Goal: Transaction & Acquisition: Purchase product/service

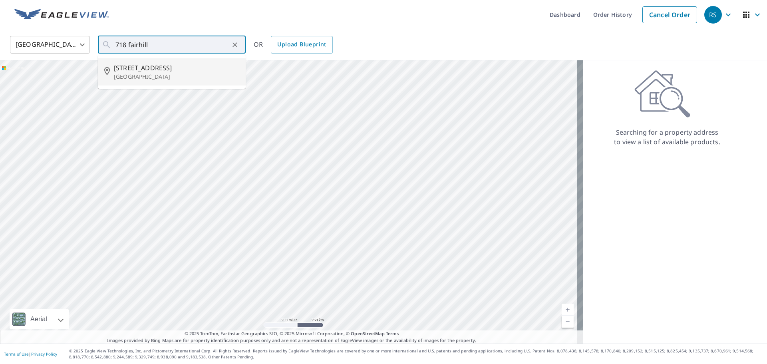
click at [146, 69] on span "[STREET_ADDRESS]" at bounding box center [176, 68] width 125 height 10
type input "[STREET_ADDRESS]"
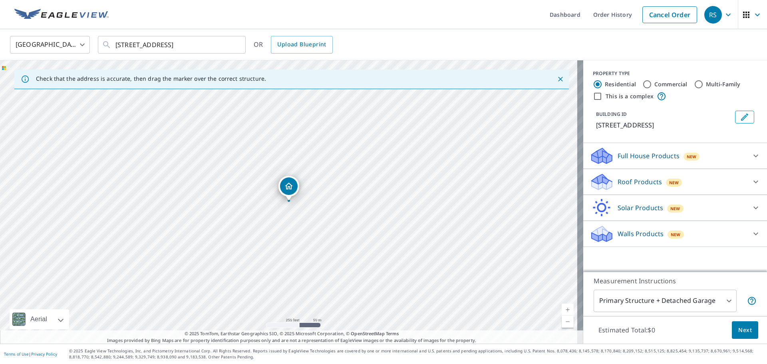
click at [596, 181] on icon at bounding box center [601, 179] width 20 height 10
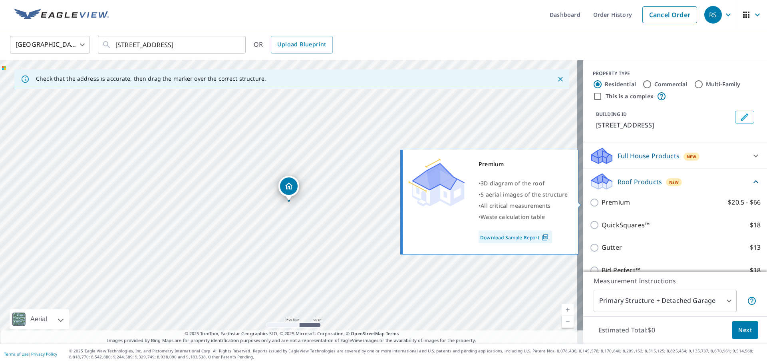
click at [589, 204] on input "Premium $20.5 - $66" at bounding box center [595, 203] width 12 height 10
checkbox input "true"
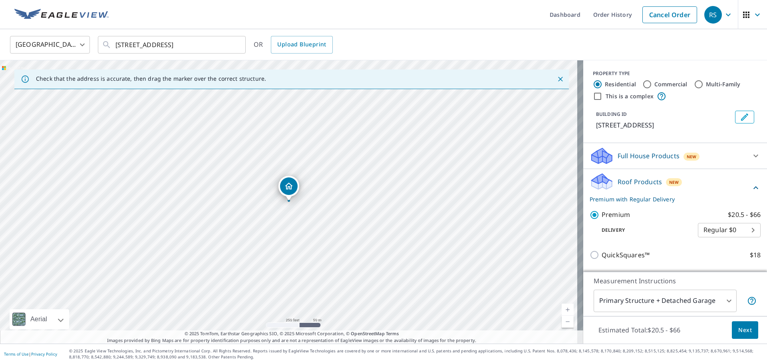
click at [738, 328] on span "Next" at bounding box center [745, 330] width 14 height 10
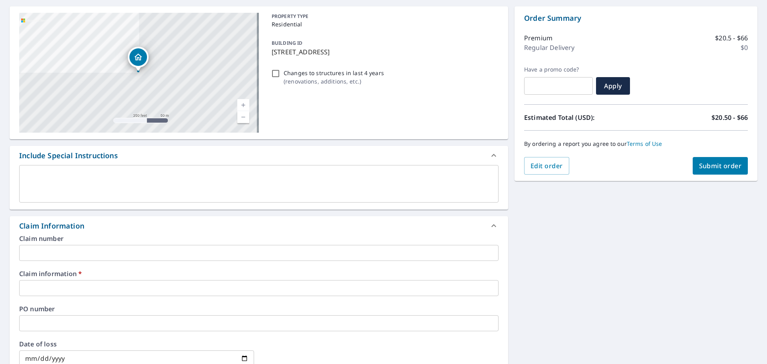
scroll to position [80, 0]
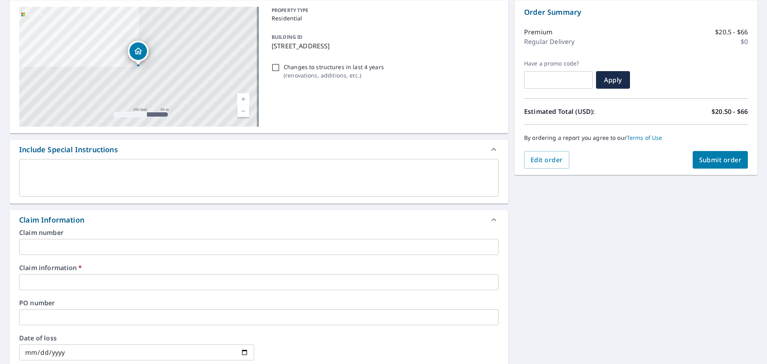
click at [77, 242] on input "text" at bounding box center [258, 247] width 479 height 16
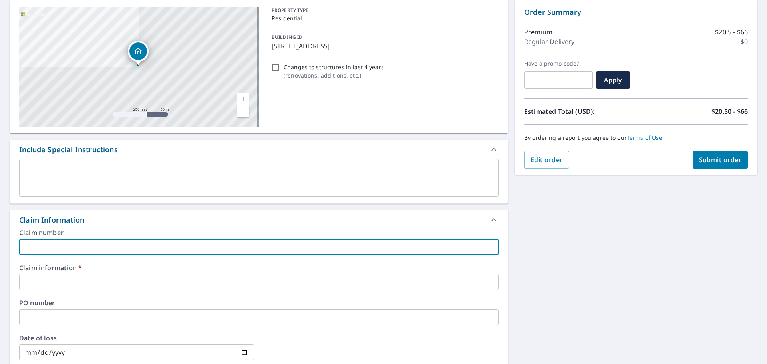
type input "3"
checkbox input "true"
type input "30"
checkbox input "true"
type input "302"
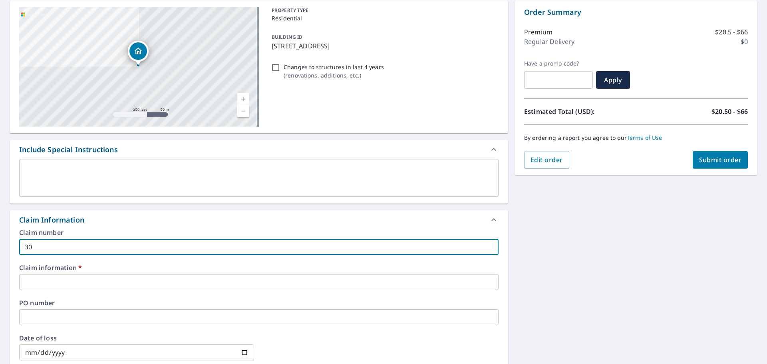
checkbox input "true"
type input "302210"
checkbox input "true"
click at [46, 284] on input "text" at bounding box center [258, 282] width 479 height 16
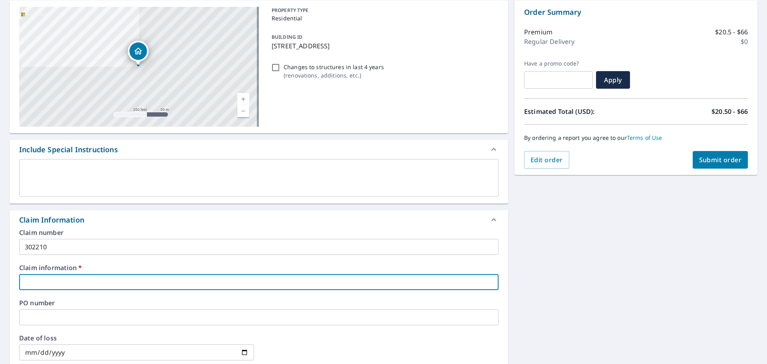
type input "3"
checkbox input "true"
type input "30"
checkbox input "true"
type input "302"
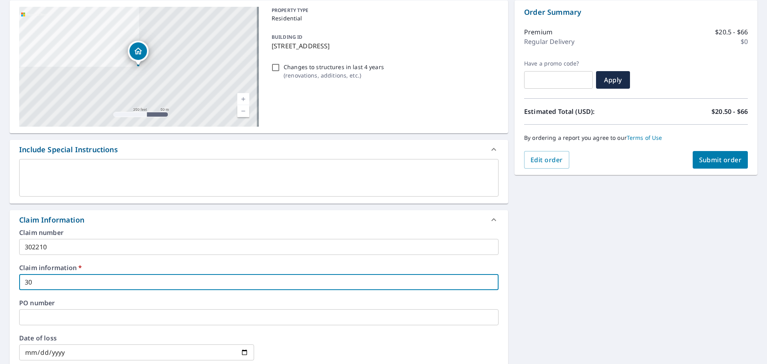
checkbox input "true"
type input "3022"
checkbox input "true"
type input "30221"
checkbox input "true"
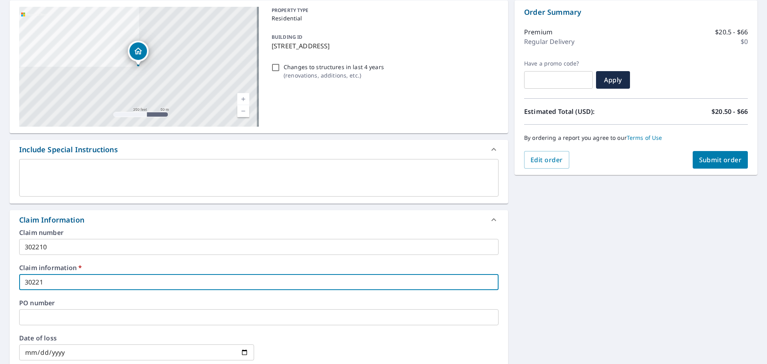
type input "302210"
checkbox input "true"
type input "302210"
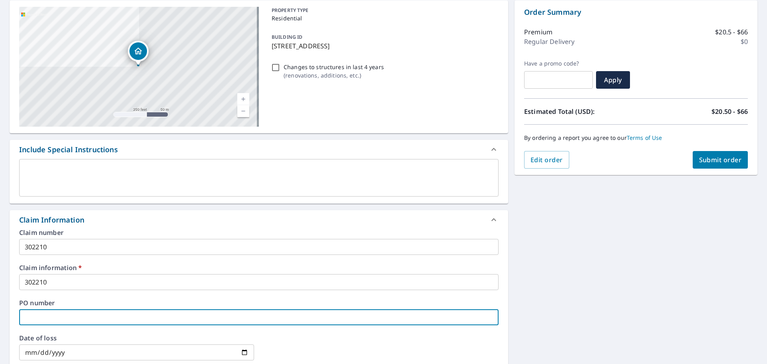
click at [30, 315] on input "text" at bounding box center [258, 317] width 479 height 16
type input "7"
checkbox input "true"
type input "71"
checkbox input "true"
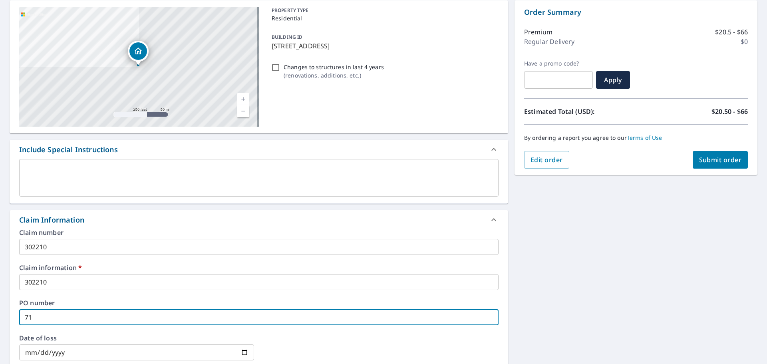
type input "718"
checkbox input "true"
type input "718"
checkbox input "true"
type input "718 f"
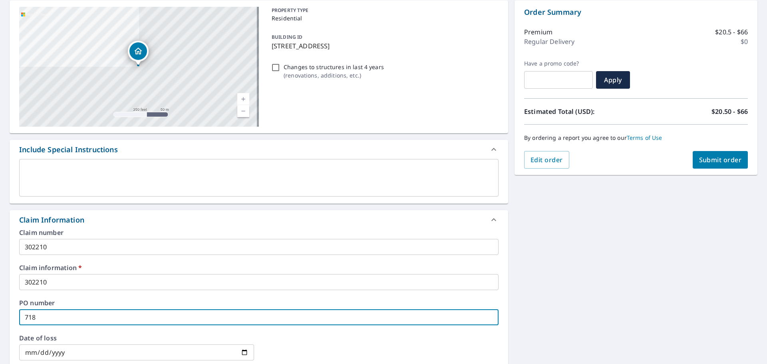
checkbox input "true"
type input "718 fa"
checkbox input "true"
type input "718 fai"
checkbox input "true"
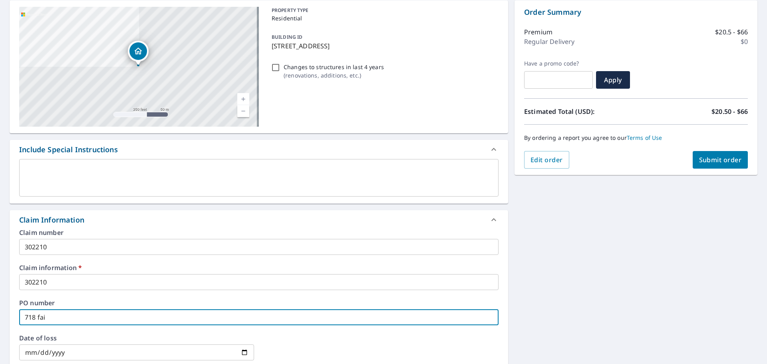
type input "718 fair"
checkbox input "true"
type input "718 fairh"
checkbox input "true"
type input "718 fairhi"
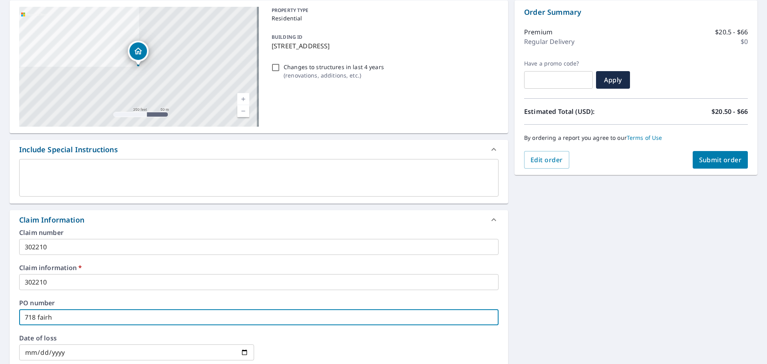
checkbox input "true"
type input "718 fairhil"
checkbox input "true"
type input "718 fairhill"
checkbox input "true"
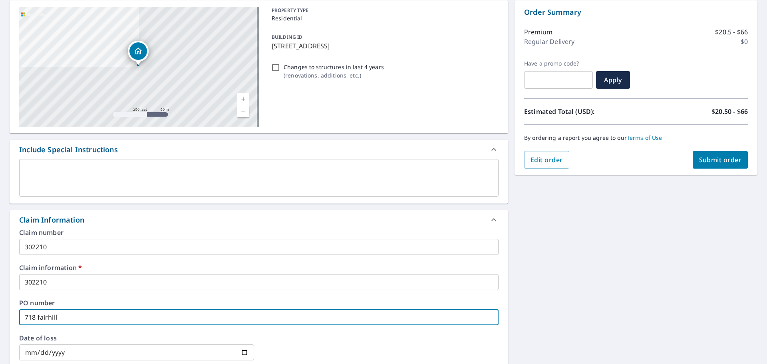
scroll to position [200, 0]
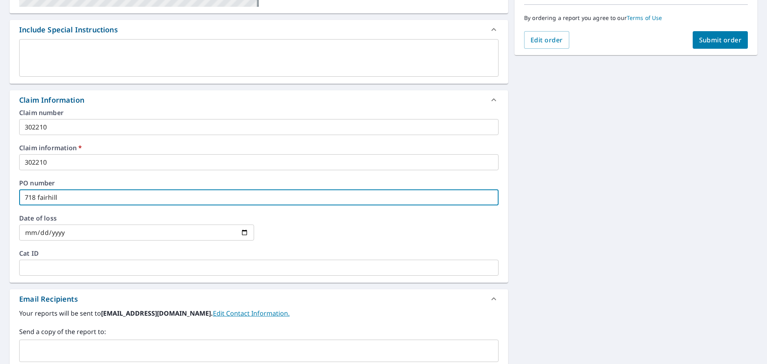
type input "718 fairhill"
click at [56, 346] on input "text" at bounding box center [253, 350] width 460 height 15
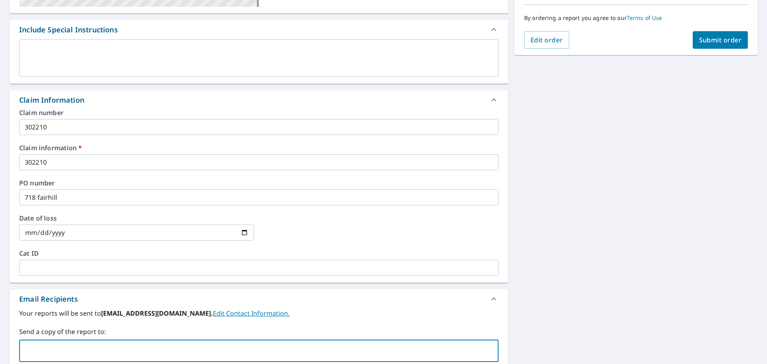
paste input "[EMAIL_ADDRESS][DOMAIN_NAME]"
type input "[EMAIL_ADDRESS][DOMAIN_NAME]"
checkbox input "true"
paste input "[PERSON_NAME][EMAIL_ADDRESS][DOMAIN_NAME]"
type input "[PERSON_NAME][EMAIL_ADDRESS][DOMAIN_NAME]"
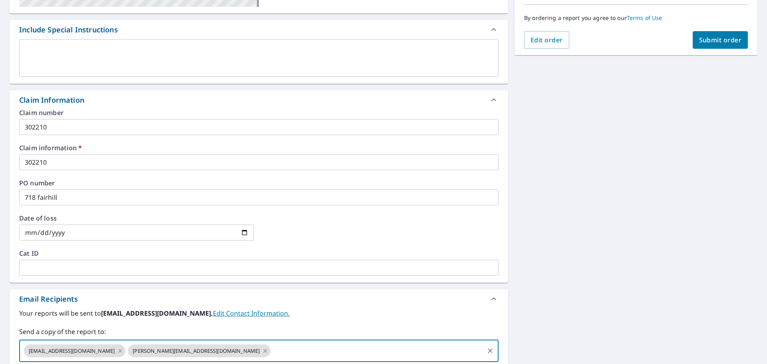
click at [722, 42] on span "Submit order" at bounding box center [720, 40] width 43 height 9
checkbox input "true"
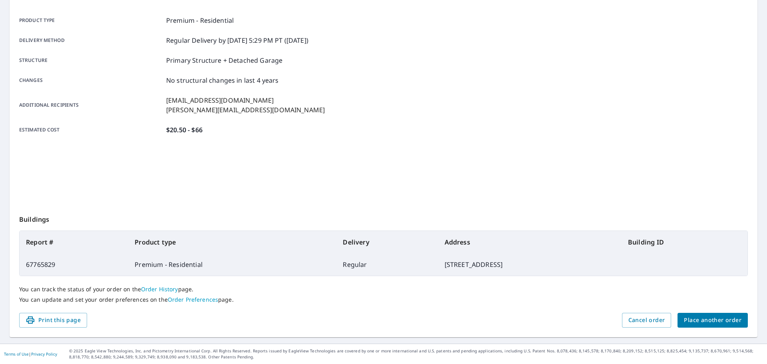
scroll to position [106, 0]
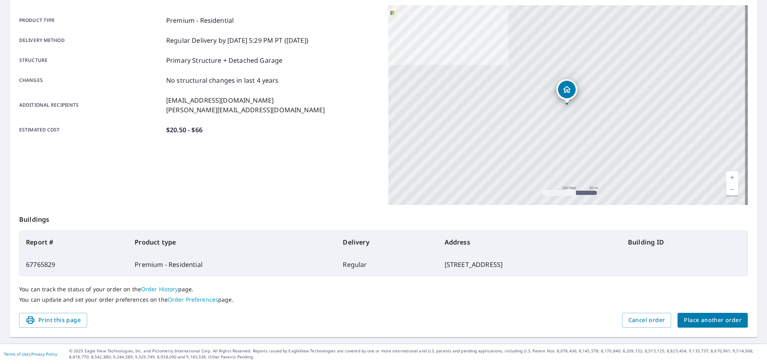
click at [711, 322] on span "Place another order" at bounding box center [713, 320] width 58 height 10
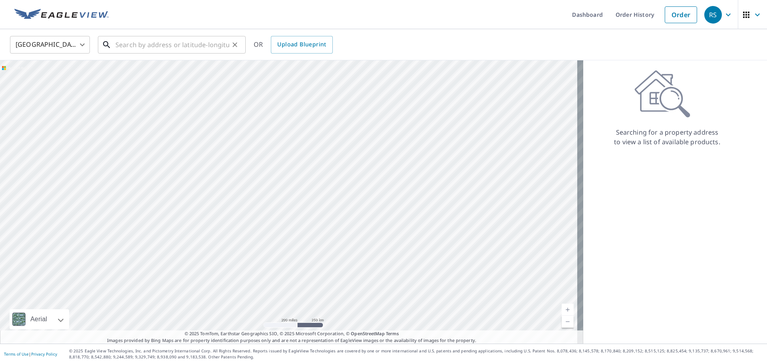
click at [124, 46] on input "text" at bounding box center [172, 45] width 114 height 22
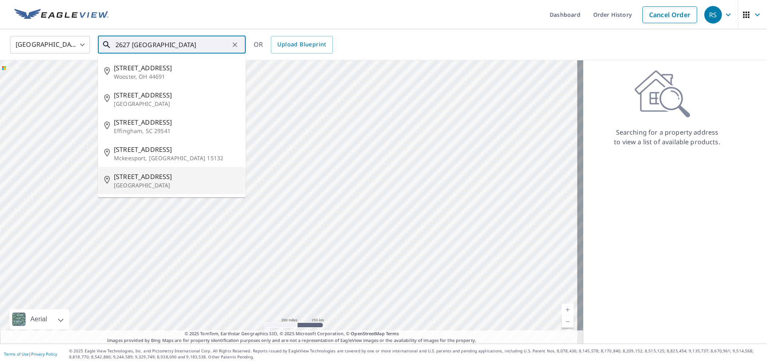
click at [143, 179] on span "[STREET_ADDRESS]" at bounding box center [176, 177] width 125 height 10
type input "[STREET_ADDRESS]"
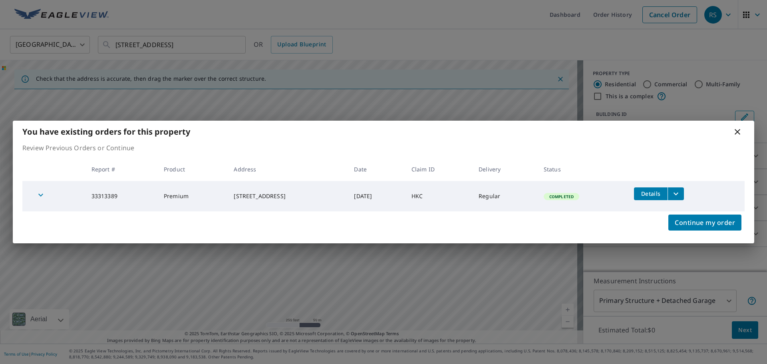
click at [661, 192] on span "Details" at bounding box center [651, 194] width 24 height 8
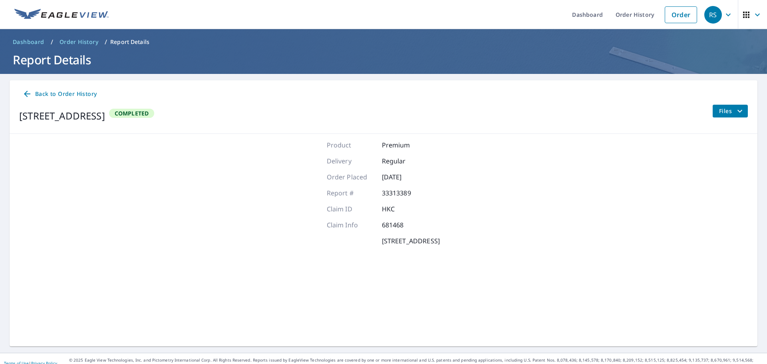
click at [720, 109] on span "Files" at bounding box center [732, 111] width 26 height 10
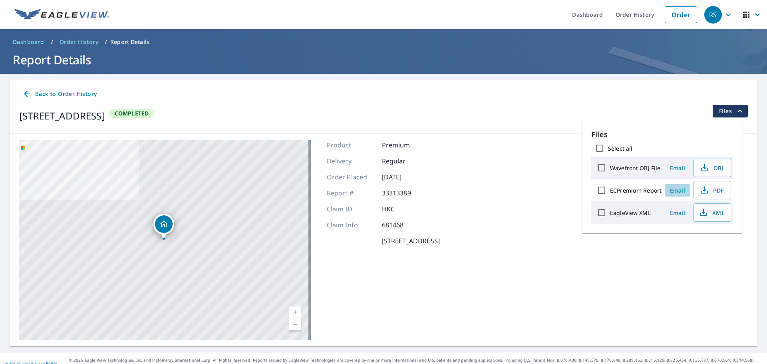
click at [678, 192] on span "Email" at bounding box center [677, 190] width 19 height 8
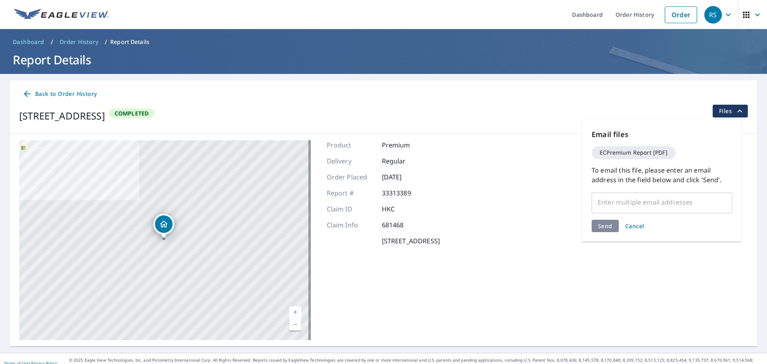
click at [608, 206] on input "text" at bounding box center [655, 201] width 121 height 15
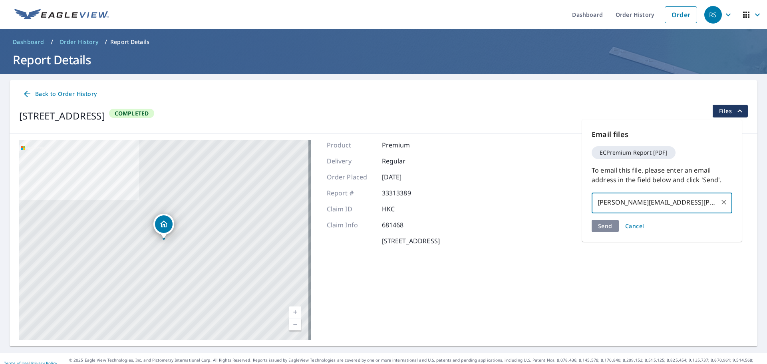
type input "[PERSON_NAME][EMAIL_ADDRESS][PERSON_NAME][DOMAIN_NAME]"
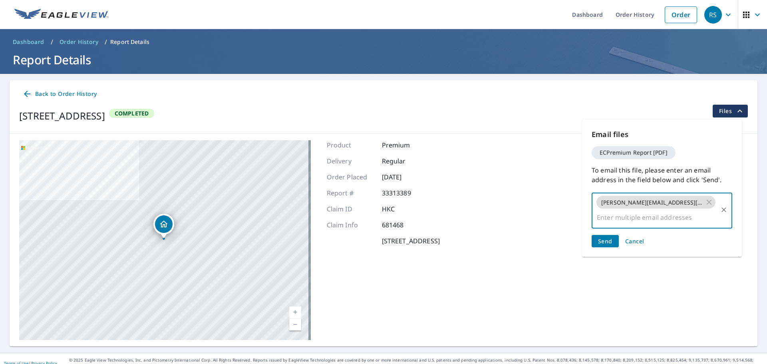
click at [606, 241] on span "Send" at bounding box center [605, 241] width 14 height 8
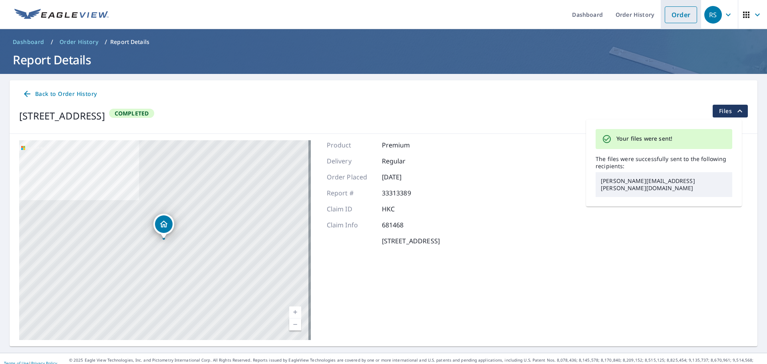
click at [672, 19] on link "Order" at bounding box center [681, 14] width 32 height 17
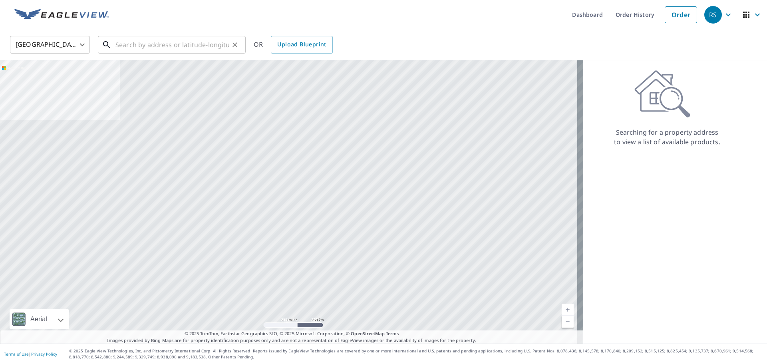
click at [133, 45] on input "text" at bounding box center [172, 45] width 114 height 22
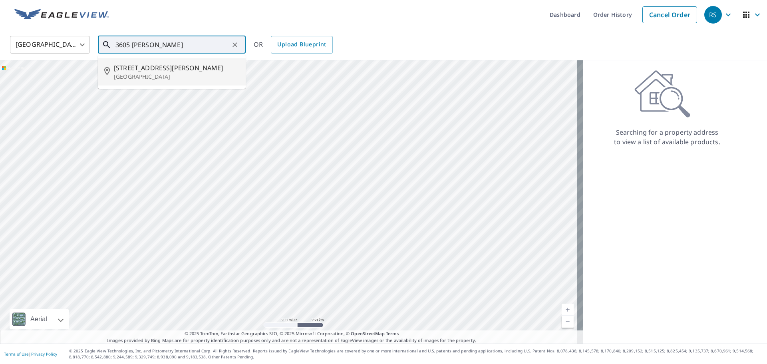
click at [127, 71] on span "[STREET_ADDRESS][PERSON_NAME]" at bounding box center [176, 68] width 125 height 10
type input "[STREET_ADDRESS][PERSON_NAME]"
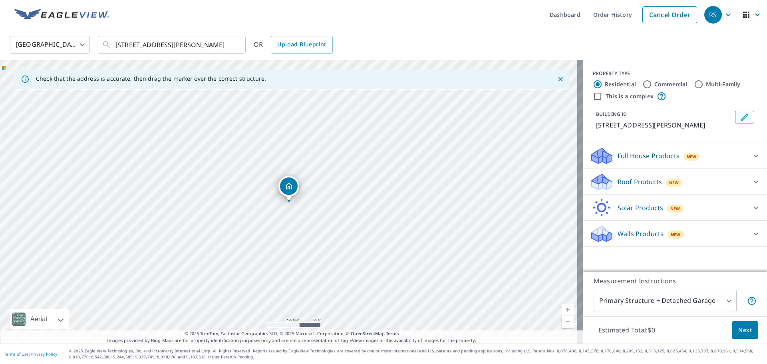
click at [598, 184] on icon at bounding box center [600, 185] width 4 height 7
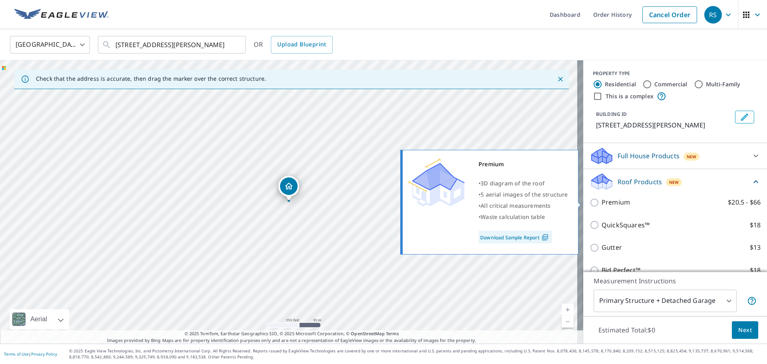
click at [591, 204] on input "Premium $20.5 - $66" at bounding box center [595, 203] width 12 height 10
checkbox input "true"
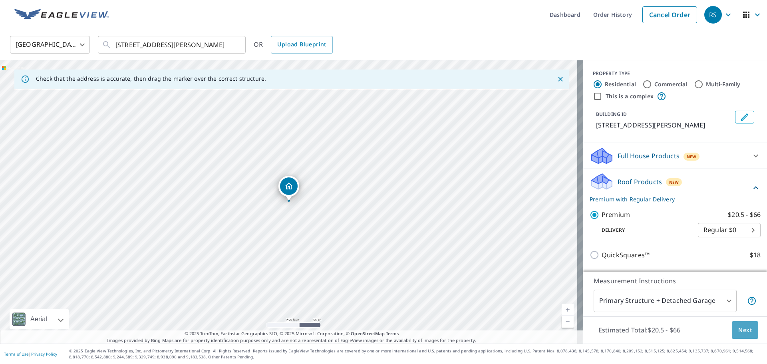
click at [738, 329] on span "Next" at bounding box center [745, 330] width 14 height 10
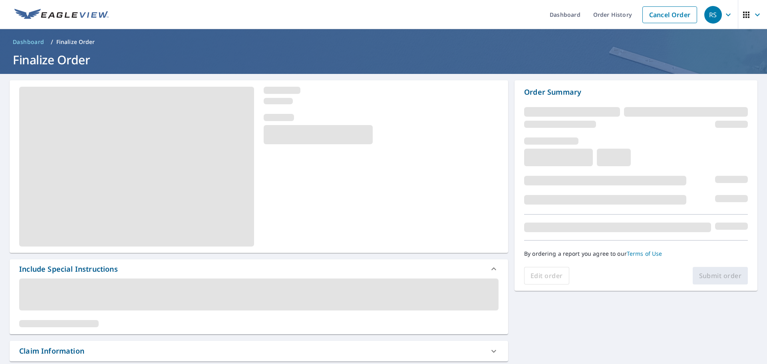
scroll to position [80, 0]
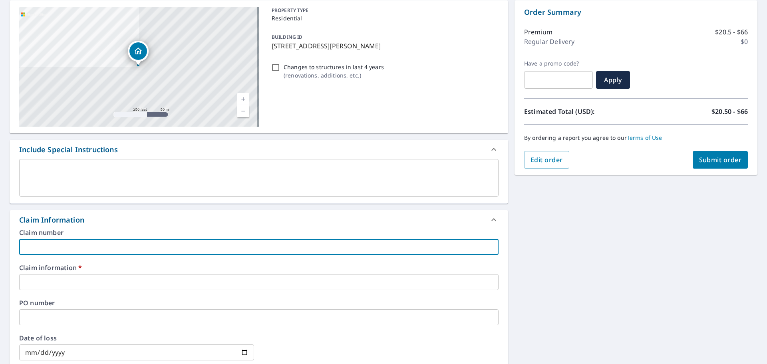
click at [76, 242] on input "text" at bounding box center [258, 247] width 479 height 16
type input "681468"
checkbox input "true"
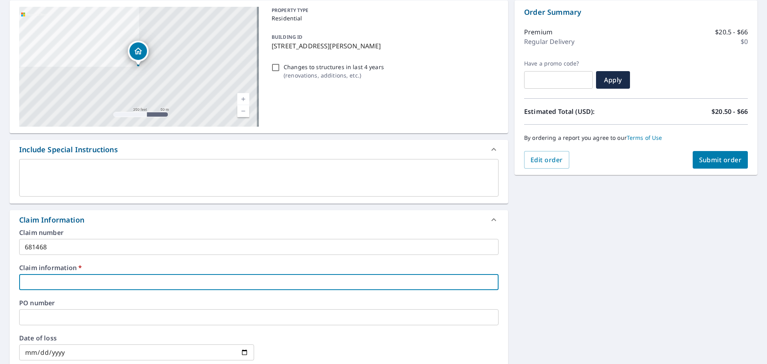
click at [78, 281] on input "text" at bounding box center [258, 282] width 479 height 16
type input "681468"
checkbox input "true"
click at [46, 315] on input "text" at bounding box center [258, 317] width 479 height 16
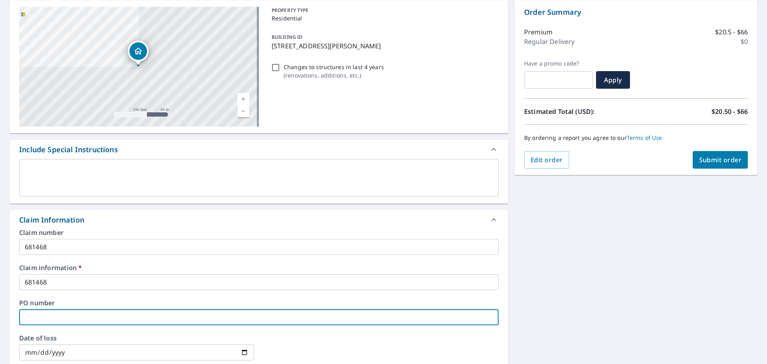
type input "3"
checkbox input "true"
type input "36"
checkbox input "true"
type input "360"
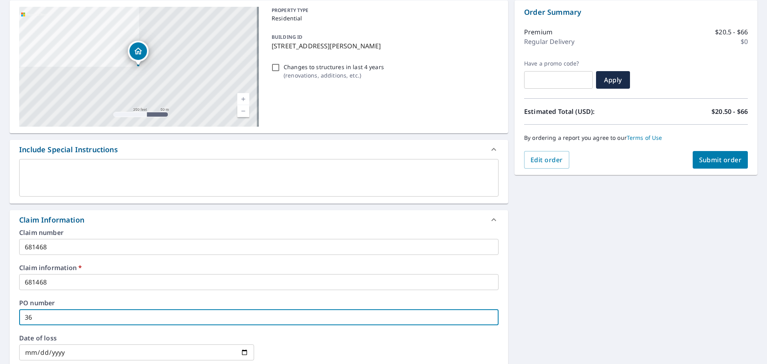
checkbox input "true"
type input "3605"
checkbox input "true"
type input "3605"
checkbox input "true"
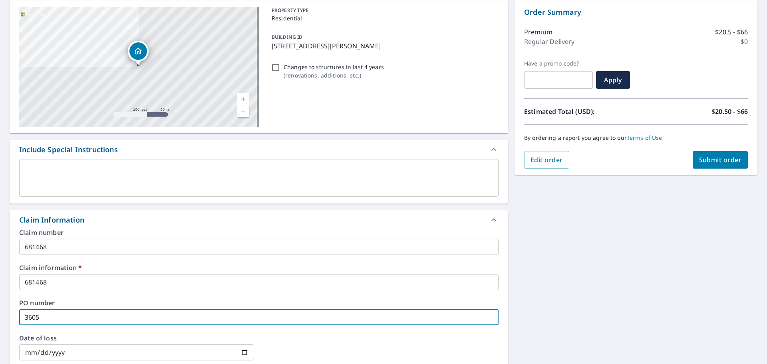
type input "3605 k"
checkbox input "true"
type input "3605 ka"
checkbox input "true"
type input "3605 kah"
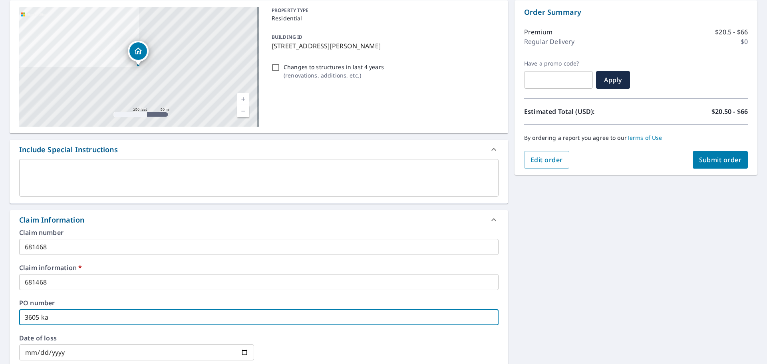
checkbox input "true"
type input "3605 [PERSON_NAME]"
checkbox input "true"
type input "3605 [PERSON_NAME]"
checkbox input "true"
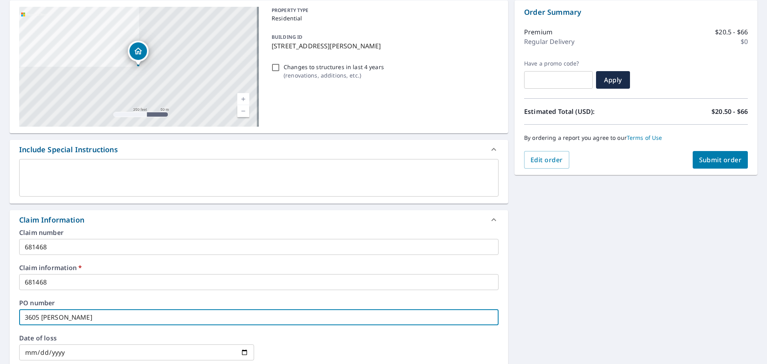
type input "3605 [PERSON_NAME]"
checkbox input "true"
type input "3605 [PERSON_NAME]"
checkbox input "true"
type input "3605 [PERSON_NAME]"
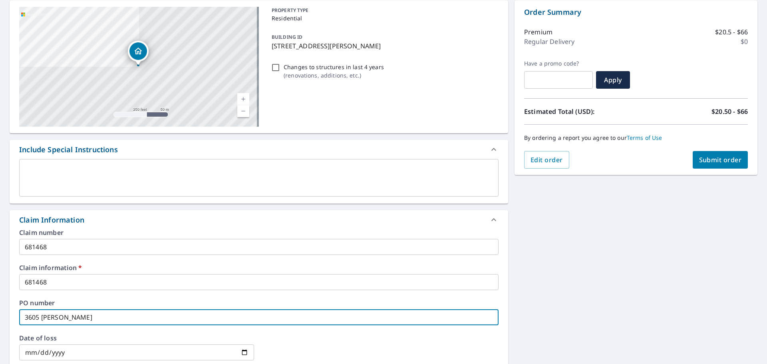
checkbox input "true"
type input "3605 [PERSON_NAME] a"
checkbox input "true"
type input "[STREET_ADDRESS][PERSON_NAME]"
checkbox input "true"
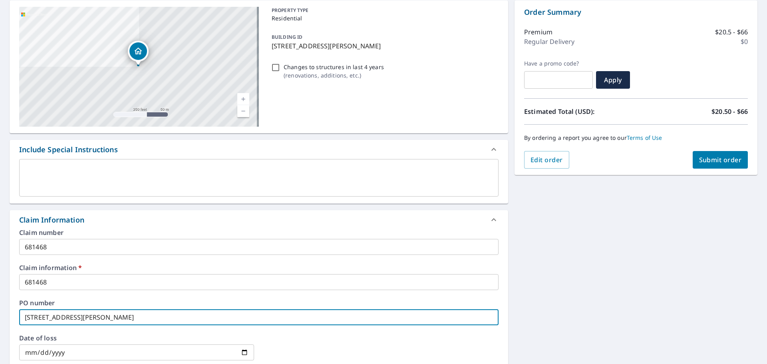
type input "[STREET_ADDRESS][PERSON_NAME]"
checkbox input "true"
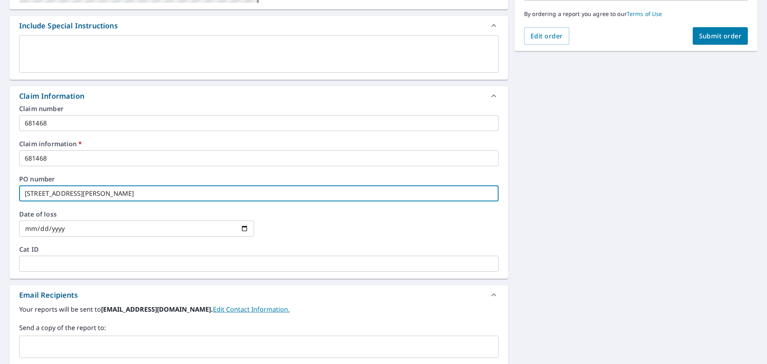
scroll to position [240, 0]
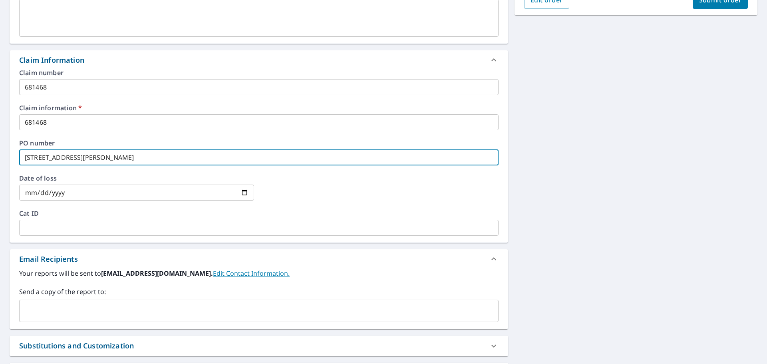
type input "[STREET_ADDRESS][PERSON_NAME]"
click at [43, 309] on input "text" at bounding box center [253, 310] width 460 height 15
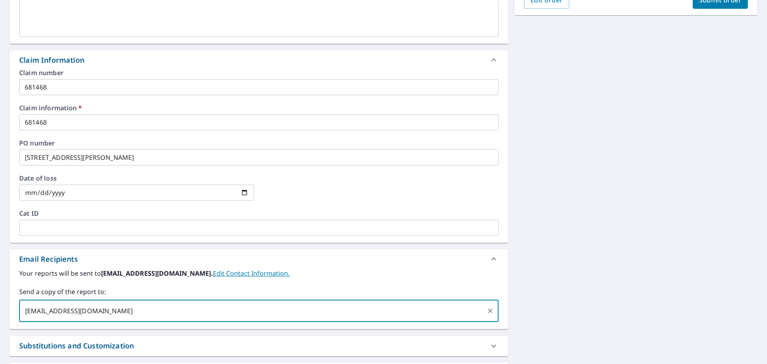
type input "[EMAIL_ADDRESS][DOMAIN_NAME]"
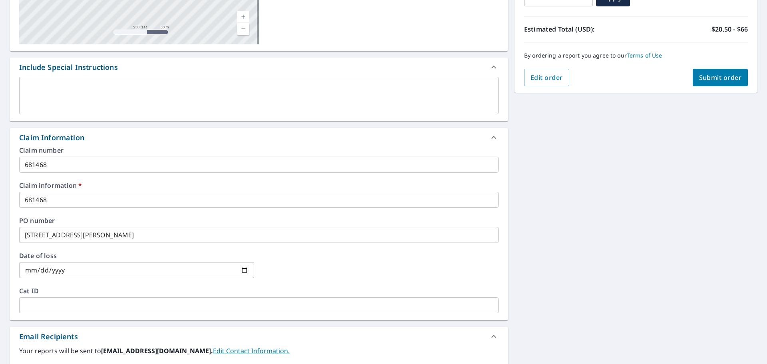
scroll to position [160, 0]
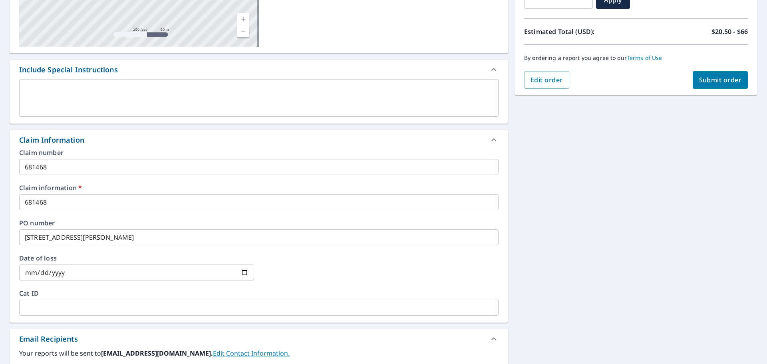
click at [714, 76] on span "Submit order" at bounding box center [720, 79] width 43 height 9
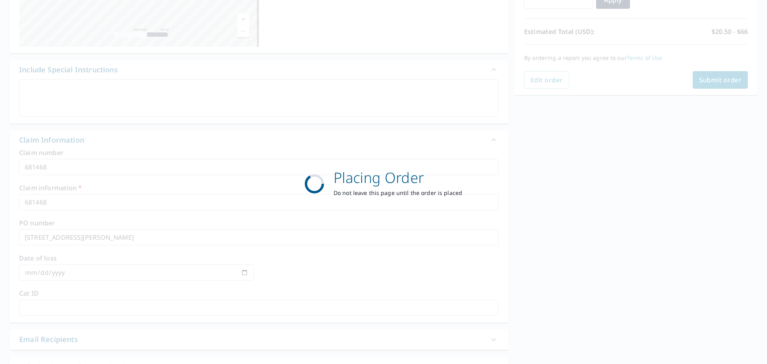
checkbox input "true"
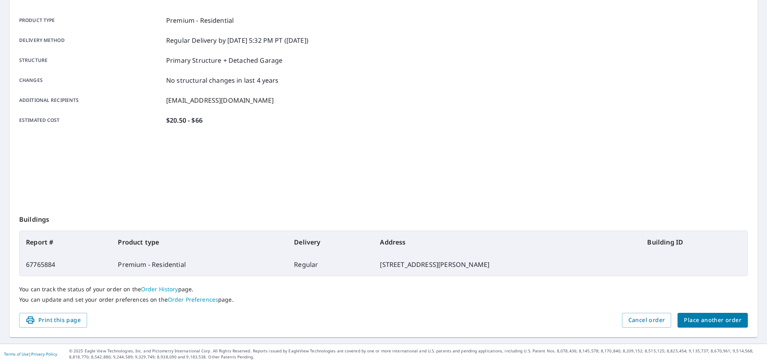
scroll to position [106, 0]
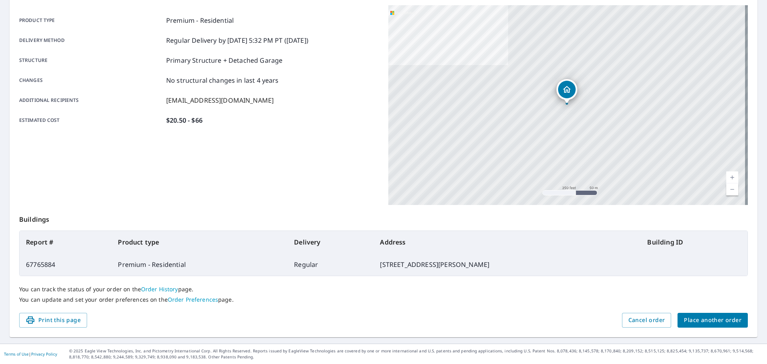
click at [701, 322] on span "Place another order" at bounding box center [713, 320] width 58 height 10
